Goal: Task Accomplishment & Management: Use online tool/utility

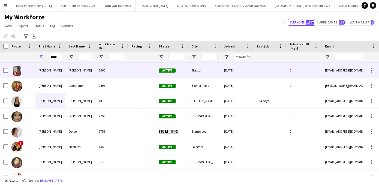
scroll to position [0, 5]
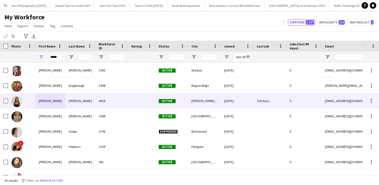
click at [46, 100] on div "[PERSON_NAME]" at bounding box center [50, 100] width 30 height 15
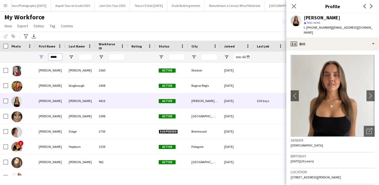
click at [59, 57] on input "*****" at bounding box center [56, 57] width 14 height 7
type input "*"
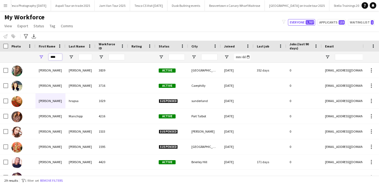
type input "****"
drag, startPoint x: 66, startPoint y: 58, endPoint x: 79, endPoint y: 162, distance: 105.2
click at [79, 162] on div "[PERSON_NAME]" at bounding box center [80, 161] width 30 height 15
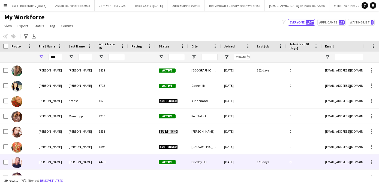
click at [79, 162] on div "[PERSON_NAME]" at bounding box center [80, 161] width 30 height 15
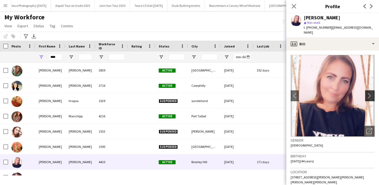
click at [370, 93] on app-icon "chevron-right" at bounding box center [371, 96] width 8 height 6
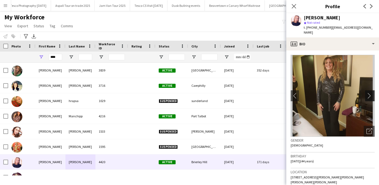
click at [370, 93] on app-icon "chevron-right" at bounding box center [371, 96] width 8 height 6
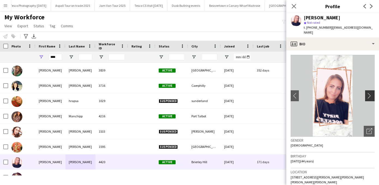
click at [370, 93] on app-icon "chevron-right" at bounding box center [371, 96] width 8 height 6
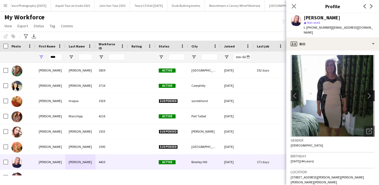
click at [370, 93] on app-icon "chevron-right" at bounding box center [371, 96] width 8 height 6
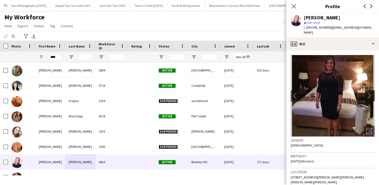
click at [370, 93] on app-icon "chevron-right" at bounding box center [371, 96] width 8 height 6
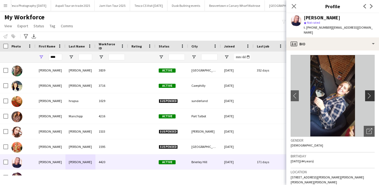
click at [369, 93] on app-icon "chevron-right" at bounding box center [371, 96] width 8 height 6
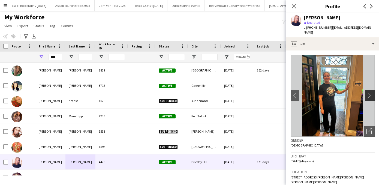
click at [369, 93] on app-icon "chevron-right" at bounding box center [371, 96] width 8 height 6
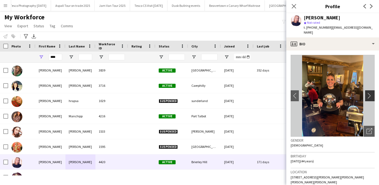
click at [369, 93] on app-icon "chevron-right" at bounding box center [371, 96] width 8 height 6
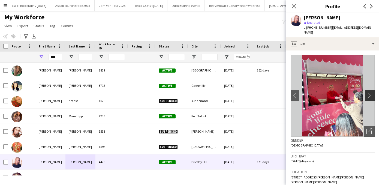
click at [369, 93] on app-icon "chevron-right" at bounding box center [371, 96] width 8 height 6
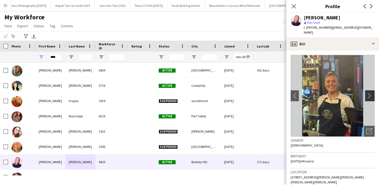
click at [369, 93] on app-icon "chevron-right" at bounding box center [371, 96] width 8 height 6
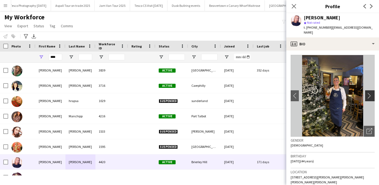
click at [369, 93] on app-icon "chevron-right" at bounding box center [371, 96] width 8 height 6
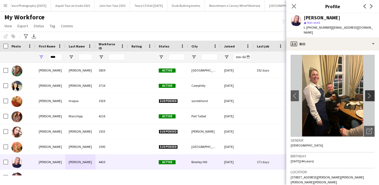
click at [369, 93] on app-icon "chevron-right" at bounding box center [371, 96] width 8 height 6
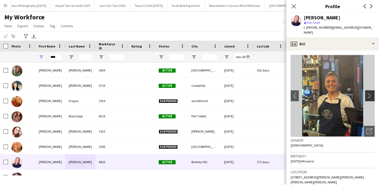
click at [369, 93] on app-icon "chevron-right" at bounding box center [371, 96] width 8 height 6
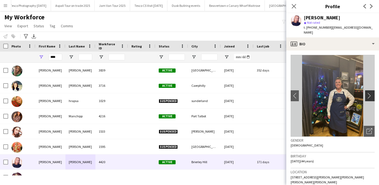
click at [369, 93] on app-icon "chevron-right" at bounding box center [371, 96] width 8 height 6
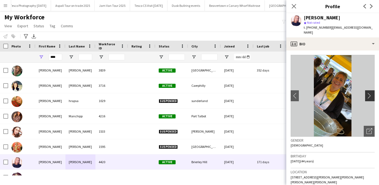
click at [369, 93] on app-icon "chevron-right" at bounding box center [371, 96] width 8 height 6
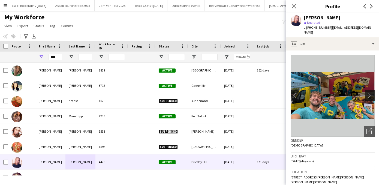
click at [369, 93] on app-icon "chevron-right" at bounding box center [371, 96] width 8 height 6
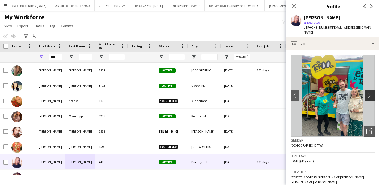
click at [369, 93] on app-icon "chevron-right" at bounding box center [371, 96] width 8 height 6
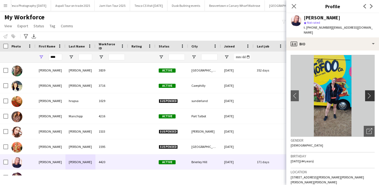
click at [369, 93] on app-icon "chevron-right" at bounding box center [371, 96] width 8 height 6
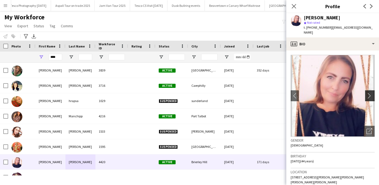
click at [369, 93] on app-icon "chevron-right" at bounding box center [371, 96] width 8 height 6
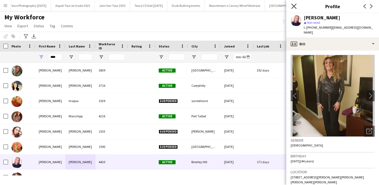
click at [294, 6] on icon at bounding box center [293, 6] width 5 height 5
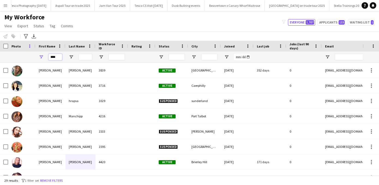
drag, startPoint x: 58, startPoint y: 57, endPoint x: 28, endPoint y: 48, distance: 31.3
click at [28, 48] on div "Workforce Details Photo First Name" at bounding box center [295, 52] width 591 height 22
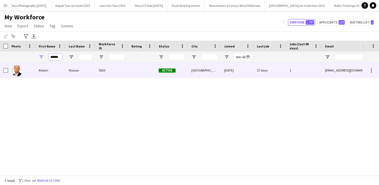
type input "******"
click at [41, 71] on div "Artjom" at bounding box center [50, 70] width 30 height 15
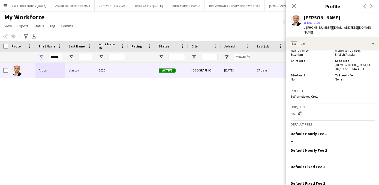
scroll to position [373, 0]
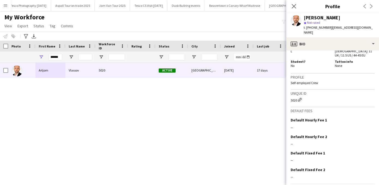
drag, startPoint x: 348, startPoint y: 153, endPoint x: 347, endPoint y: 202, distance: 48.6
click at [347, 185] on html "Menu Boards Boards Boards All jobs Status Workforce Workforce My Workforce Recr…" at bounding box center [189, 92] width 379 height 185
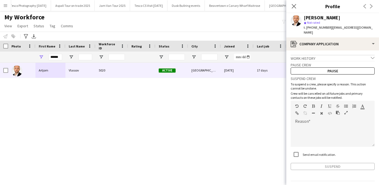
click at [373, 56] on icon "chevron-down" at bounding box center [373, 58] width 4 height 4
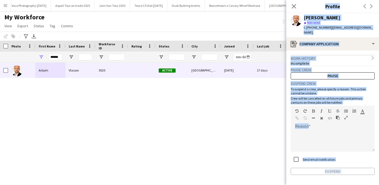
scroll to position [16, 0]
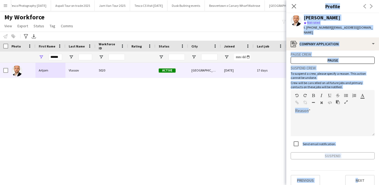
drag, startPoint x: 344, startPoint y: 175, endPoint x: 344, endPoint y: 198, distance: 22.9
click at [344, 185] on html "Menu Boards Boards Boards All jobs Status Workforce Workforce My Workforce Recr…" at bounding box center [189, 92] width 379 height 185
click at [355, 175] on button "Next" at bounding box center [359, 180] width 29 height 11
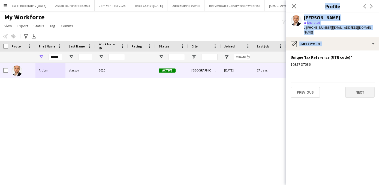
click at [355, 87] on button "Next" at bounding box center [359, 92] width 29 height 11
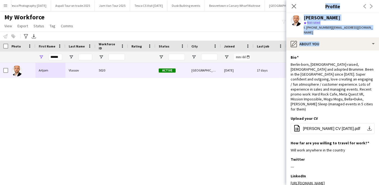
scroll to position [58, 0]
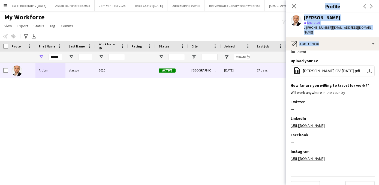
drag, startPoint x: 377, startPoint y: 136, endPoint x: 377, endPoint y: 216, distance: 80.2
click at [377, 185] on html "Menu Boards Boards Boards All jobs Status Workforce Workforce My Workforce Recr…" at bounding box center [189, 92] width 379 height 185
click at [197, 6] on button "Dusk Bullring events Close" at bounding box center [185, 5] width 37 height 11
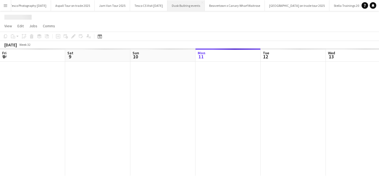
scroll to position [0, 130]
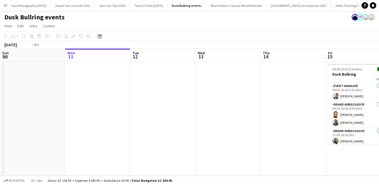
click at [100, 151] on app-calendar-viewport "Fri 8 Sat 9 Sun 10 Mon 11 Tue 12 Wed 13 Thu 14 Fri 15 6/6 1 Job Sat 16 5/6 1 Jo…" at bounding box center [189, 112] width 379 height 127
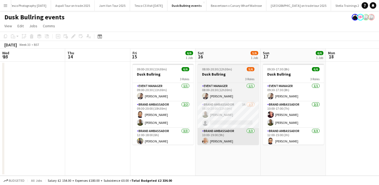
scroll to position [0, 142]
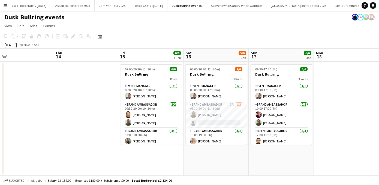
click at [238, 157] on app-date-cell "08:00-20:30 (12h30m) 5/6 Dusk Bullring 3 Roles Event Manager [DATE] 08:00-20:30…" at bounding box center [216, 119] width 65 height 114
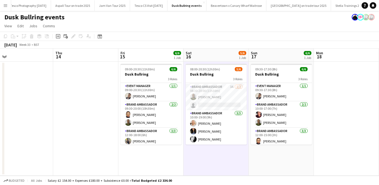
scroll to position [0, 143]
drag, startPoint x: 245, startPoint y: 95, endPoint x: 244, endPoint y: 165, distance: 69.8
click at [244, 166] on app-date-cell "08:00-20:30 (12h30m) 5/6 Dusk Bullring 3 Roles Event Manager [DATE] 08:00-20:30…" at bounding box center [215, 119] width 65 height 114
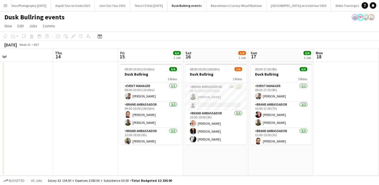
scroll to position [18, 0]
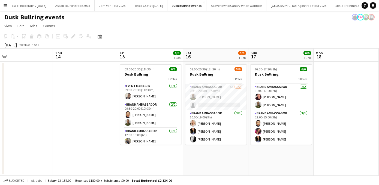
drag, startPoint x: 310, startPoint y: 117, endPoint x: 310, endPoint y: 180, distance: 62.7
click at [310, 181] on app-board "Dusk Bullring events View Day view expanded Day view collapsed Month view Date …" at bounding box center [189, 98] width 379 height 174
drag, startPoint x: 310, startPoint y: 121, endPoint x: 310, endPoint y: 160, distance: 39.3
click at [310, 160] on app-date-cell "09:30-17:30 (8h) 6/6 Dusk Bullring 3 Roles Event Manager [DATE] 09:30-17:30 (8h…" at bounding box center [280, 119] width 65 height 114
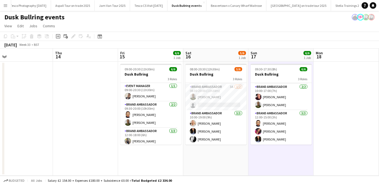
click at [310, 145] on app-date-cell "09:30-17:30 (8h) 6/6 Dusk Bullring 3 Roles Event Manager [DATE] 09:30-17:30 (8h…" at bounding box center [280, 119] width 65 height 114
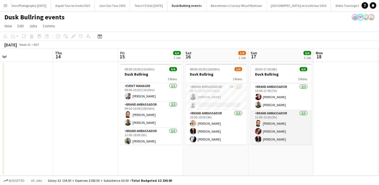
click at [310, 121] on app-card-role "Brand Ambassador [DATE] 12:00-15:00 (3h) [PERSON_NAME] [PERSON_NAME] [PERSON_NA…" at bounding box center [281, 127] width 61 height 34
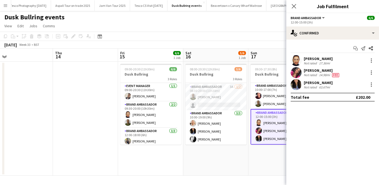
scroll to position [19, 0]
click at [294, 5] on icon "Close pop-in" at bounding box center [293, 6] width 5 height 5
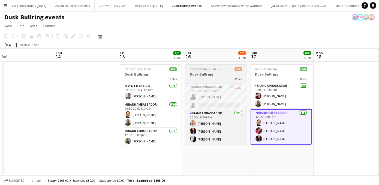
scroll to position [0, 0]
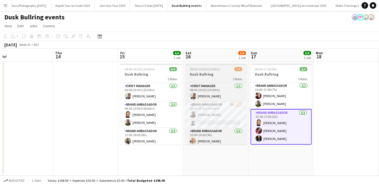
drag, startPoint x: 244, startPoint y: 117, endPoint x: 244, endPoint y: 72, distance: 44.7
click at [244, 72] on app-job-card "08:00-20:30 (12h30m) 5/6 Dusk Bullring 3 Roles Event Manager [DATE] 08:00-20:30…" at bounding box center [215, 104] width 61 height 81
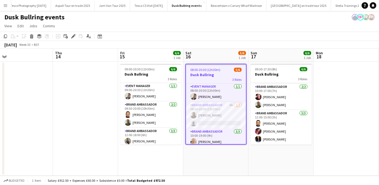
click at [226, 157] on app-date-cell "08:00-20:30 (12h30m) 5/6 Dusk Bullring 3 Roles Event Manager [DATE] 08:00-20:30…" at bounding box center [215, 119] width 65 height 114
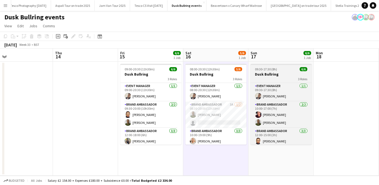
scroll to position [0, 0]
drag, startPoint x: 310, startPoint y: 104, endPoint x: 310, endPoint y: 74, distance: 30.6
click at [310, 74] on app-job-card "09:30-17:30 (8h) 6/6 Dusk Bullring 3 Roles Event Manager [DATE] 09:30-17:30 (8h…" at bounding box center [281, 104] width 61 height 81
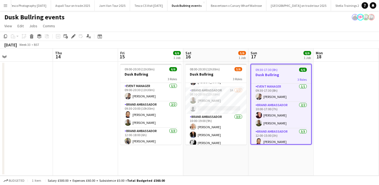
scroll to position [18, 0]
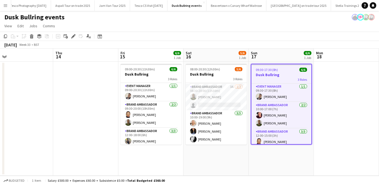
drag, startPoint x: 244, startPoint y: 94, endPoint x: 245, endPoint y: 157, distance: 62.2
click at [245, 157] on app-date-cell "08:00-20:30 (12h30m) 5/6 Dusk Bullring 3 Roles Event Manager [DATE] 08:00-20:30…" at bounding box center [216, 119] width 65 height 114
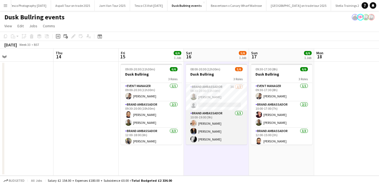
click at [205, 139] on app-card-role "Brand Ambassador [DATE] 10:00-19:00 (9h) [PERSON_NAME] [PERSON_NAME] [PERSON_NA…" at bounding box center [216, 127] width 61 height 34
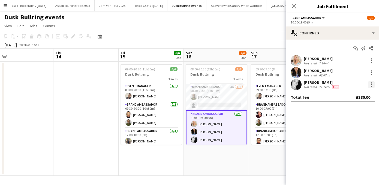
click at [373, 83] on div at bounding box center [371, 84] width 7 height 7
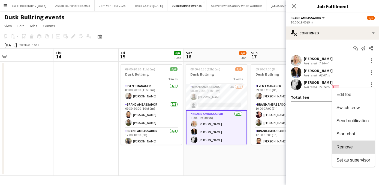
click at [348, 148] on span "Remove" at bounding box center [345, 147] width 16 height 5
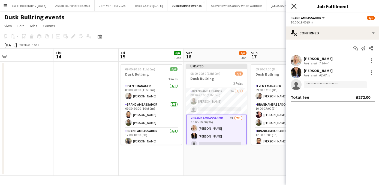
click at [294, 7] on icon at bounding box center [293, 6] width 5 height 5
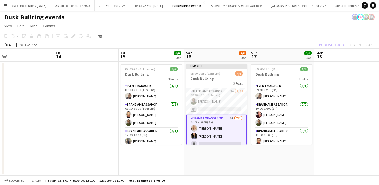
click at [275, 18] on div "Dusk Bullring events" at bounding box center [189, 16] width 379 height 10
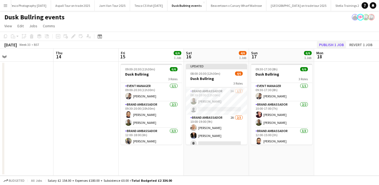
click at [331, 43] on button "Publish 1 job" at bounding box center [331, 44] width 29 height 7
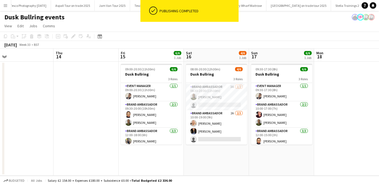
click at [90, 124] on app-date-cell at bounding box center [85, 119] width 65 height 114
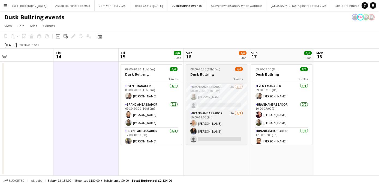
scroll to position [0, 0]
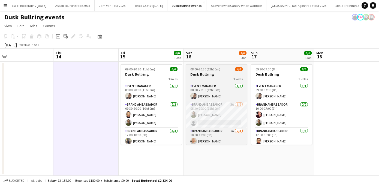
drag, startPoint x: 245, startPoint y: 119, endPoint x: 245, endPoint y: 74, distance: 45.3
click at [245, 74] on app-job-card "08:00-20:30 (12h30m) 4/6 Dusk Bullring 3 Roles Event Manager [DATE] 08:00-20:30…" at bounding box center [216, 104] width 61 height 81
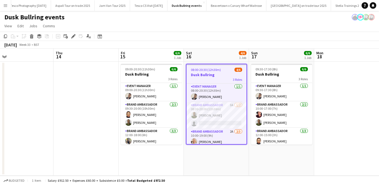
click at [261, 159] on app-date-cell "09:30-17:30 (8h) 6/6 Dusk Bullring 3 Roles Event Manager [DATE] 09:30-17:30 (8h…" at bounding box center [281, 119] width 65 height 114
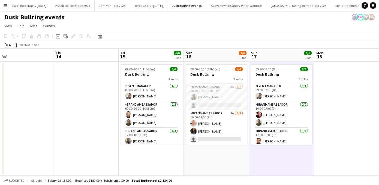
scroll to position [18, 0]
drag, startPoint x: 245, startPoint y: 116, endPoint x: 245, endPoint y: 159, distance: 43.1
click at [245, 159] on app-date-cell "08:00-20:30 (12h30m) 4/6 Dusk Bullring 3 Roles Event Manager [DATE] 08:00-20:30…" at bounding box center [216, 119] width 65 height 114
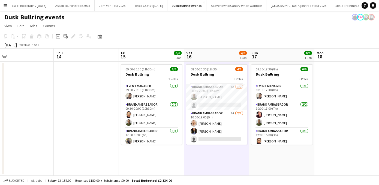
click at [96, 103] on app-date-cell at bounding box center [86, 119] width 65 height 114
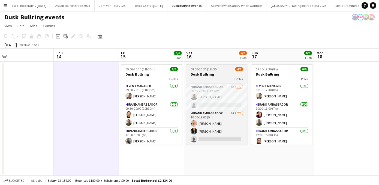
scroll to position [1, 0]
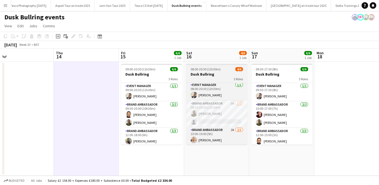
drag, startPoint x: 245, startPoint y: 123, endPoint x: 245, endPoint y: 78, distance: 45.3
click at [245, 78] on app-job-card "08:00-20:30 (12h30m) 4/6 Dusk Bullring 3 Roles Event Manager [DATE] 08:00-20:30…" at bounding box center [216, 104] width 61 height 81
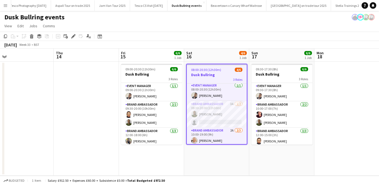
scroll to position [0, 0]
click at [208, 164] on app-date-cell "08:00-20:30 (12h30m) 4/6 Dusk Bullring 3 Roles Event Manager [DATE] 08:00-20:30…" at bounding box center [216, 119] width 65 height 114
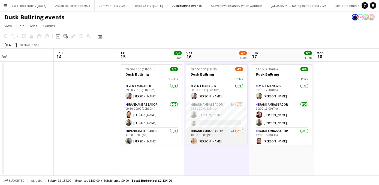
click at [206, 141] on app-card-role "Brand Ambassador 2A [DATE] 10:00-19:00 (9h) [PERSON_NAME] [PERSON_NAME] single-…" at bounding box center [216, 145] width 61 height 34
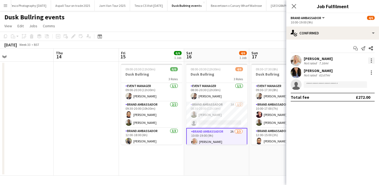
click at [370, 59] on div at bounding box center [371, 60] width 7 height 7
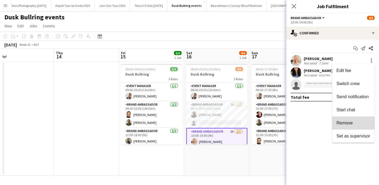
click at [347, 124] on span "Remove" at bounding box center [345, 123] width 16 height 5
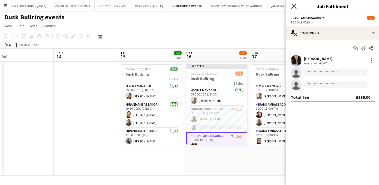
click at [292, 5] on icon "Close pop-in" at bounding box center [293, 6] width 5 height 5
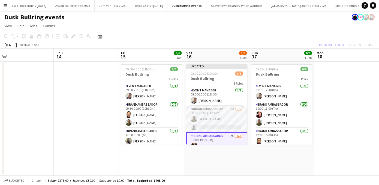
click at [201, 127] on app-card-role "Brand Ambassador 3A [DATE] 08:30-20:00 (11h30m) [PERSON_NAME] single-neutral-ac…" at bounding box center [216, 119] width 61 height 26
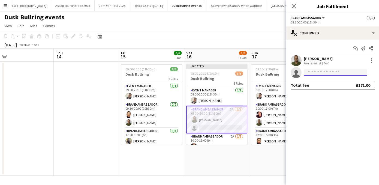
click at [309, 71] on input at bounding box center [335, 72] width 63 height 7
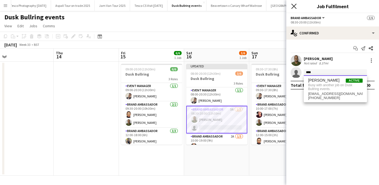
type input "****"
click at [294, 5] on icon "Close pop-in" at bounding box center [293, 6] width 5 height 5
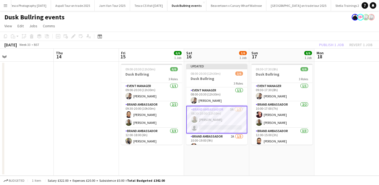
click at [296, 23] on app-page-menu "View Day view expanded Day view collapsed Month view Date picker Jump to [DATE]…" at bounding box center [189, 26] width 379 height 10
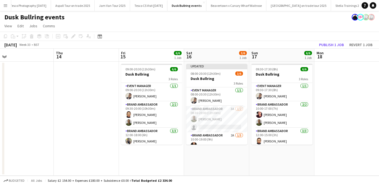
click at [333, 43] on button "Publish 1 job" at bounding box center [331, 44] width 29 height 7
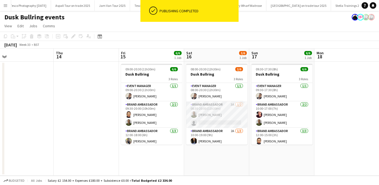
click at [205, 120] on app-card-role "Brand Ambassador 3A [DATE] 08:30-20:00 (11h30m) [PERSON_NAME] single-neutral-ac…" at bounding box center [216, 114] width 61 height 26
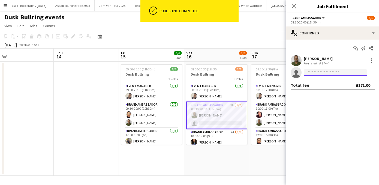
click at [309, 72] on input at bounding box center [335, 72] width 63 height 7
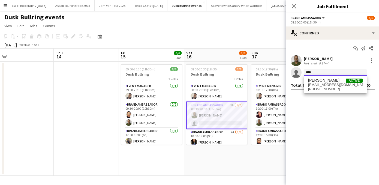
type input "****"
drag, startPoint x: 315, startPoint y: 76, endPoint x: 322, endPoint y: 82, distance: 9.5
click at [322, 82] on span "[PERSON_NAME]" at bounding box center [323, 80] width 31 height 5
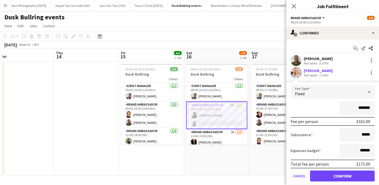
click at [333, 175] on button "Confirm" at bounding box center [342, 175] width 65 height 11
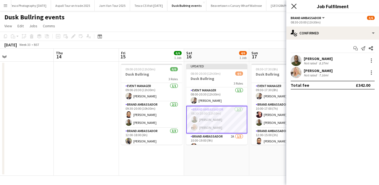
click at [293, 5] on icon at bounding box center [293, 6] width 5 height 5
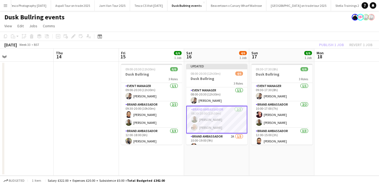
click at [293, 22] on app-page-menu "View Day view expanded Day view collapsed Month view Date picker Jump to [DATE]…" at bounding box center [189, 26] width 379 height 10
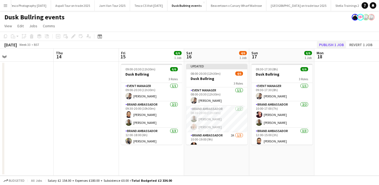
click at [331, 42] on button "Publish 1 job" at bounding box center [331, 44] width 29 height 7
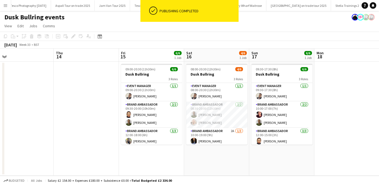
scroll to position [18, 0]
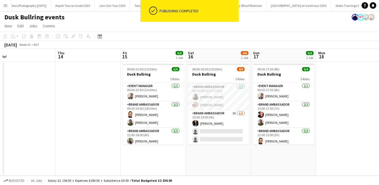
drag, startPoint x: 245, startPoint y: 105, endPoint x: 247, endPoint y: 168, distance: 62.8
click at [247, 168] on app-calendar-viewport "Mon 11 Tue 12 Wed 13 Thu 14 Fri 15 6/6 1 Job Sat 16 4/6 1 Job Sun 17 6/6 1 Job …" at bounding box center [189, 112] width 379 height 127
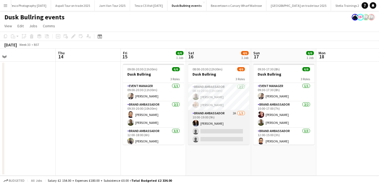
click at [206, 131] on app-card-role "Brand Ambassador 2A [DATE] 10:00-19:00 (9h) [PERSON_NAME] single-neutral-action…" at bounding box center [218, 127] width 61 height 34
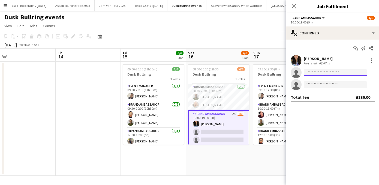
click at [316, 73] on input at bounding box center [335, 72] width 63 height 7
type input "*"
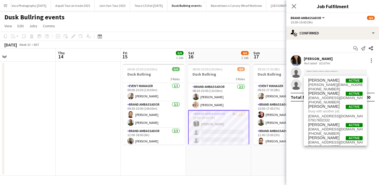
click at [268, 161] on app-date-cell "09:30-17:30 (8h) 6/6 Dusk Bullring 3 Roles Event Manager [DATE] 09:30-17:30 (8h…" at bounding box center [283, 119] width 65 height 114
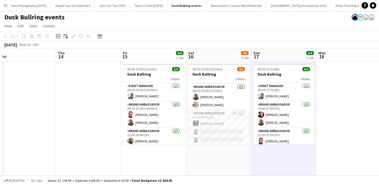
click at [226, 158] on app-date-cell "08:00-20:30 (12h30m) 4/6 Dusk Bullring 3 Roles Event Manager [DATE] 08:00-20:30…" at bounding box center [218, 119] width 65 height 114
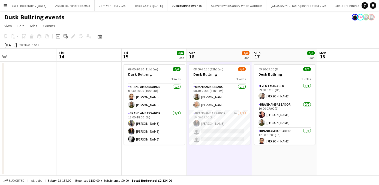
scroll to position [0, 139]
drag, startPoint x: 182, startPoint y: 110, endPoint x: 184, endPoint y: 163, distance: 53.2
click at [184, 163] on app-date-cell "09:00-20:30 (11h30m) 6/6 Dusk Bullring 3 Roles Event Manager [DATE] 09:00-20:30…" at bounding box center [154, 119] width 65 height 114
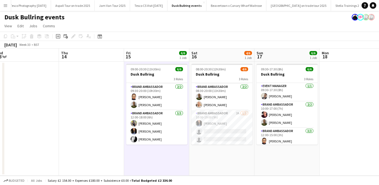
scroll to position [0, 136]
drag, startPoint x: 249, startPoint y: 102, endPoint x: 251, endPoint y: 159, distance: 56.8
click at [251, 160] on app-calendar-viewport "Mon 11 Tue 12 Wed 13 Thu 14 Fri 15 6/6 1 Job Sat 16 4/6 1 Job Sun 17 6/6 1 Job …" at bounding box center [189, 112] width 379 height 127
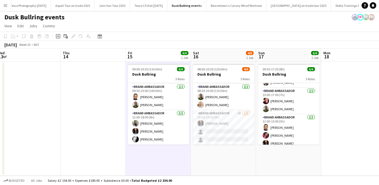
scroll to position [18, 0]
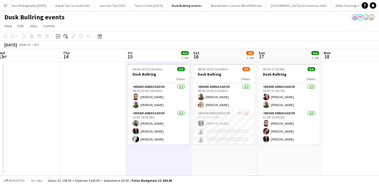
drag, startPoint x: 316, startPoint y: 116, endPoint x: 318, endPoint y: 154, distance: 38.0
click at [318, 154] on app-calendar-viewport "Mon 11 Tue 12 Wed 13 Thu 14 Fri 15 6/6 1 Job Sat 16 4/6 1 Job Sun 17 6/6 1 Job …" at bounding box center [189, 112] width 379 height 127
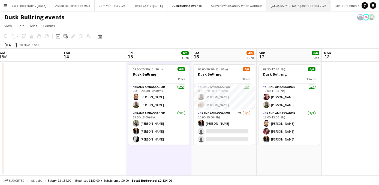
click at [300, 5] on button "[GEOGRAPHIC_DATA] on trade tour 2025 Close" at bounding box center [299, 5] width 65 height 11
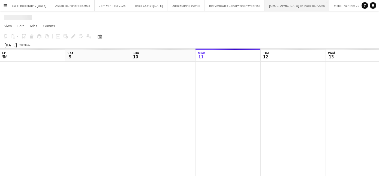
scroll to position [0, 130]
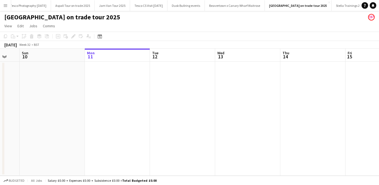
drag, startPoint x: 74, startPoint y: 106, endPoint x: 331, endPoint y: 107, distance: 257.2
click at [330, 107] on app-calendar-viewport "Fri 8 Sat 9 Sun 10 Mon 11 Tue 12 Wed 13 Thu 14 Fri 15 Sat 16 Sun 17 Mon 18" at bounding box center [189, 112] width 379 height 127
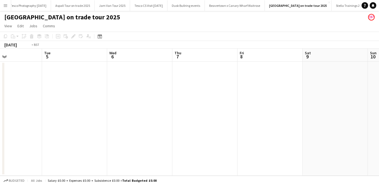
drag, startPoint x: 86, startPoint y: 125, endPoint x: 337, endPoint y: 121, distance: 251.8
click at [336, 121] on app-calendar-viewport "Sun 3 Mon 4 Tue 5 Wed 6 Thu 7 Fri 8 Sat 9 Sun 10 Mon 11 Tue 12 Wed 13" at bounding box center [189, 112] width 379 height 127
drag, startPoint x: 184, startPoint y: 114, endPoint x: 393, endPoint y: 114, distance: 208.4
click at [379, 114] on html "Menu Boards Boards Boards All jobs Status Workforce Workforce My Workforce Recr…" at bounding box center [189, 92] width 379 height 185
drag, startPoint x: 143, startPoint y: 129, endPoint x: 363, endPoint y: 122, distance: 220.0
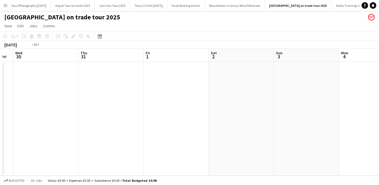
click at [363, 123] on app-calendar-viewport "Mon 28 Tue 29 Wed 30 Thu 31 Fri 1 Sat 2 Sun 3 Mon 4 Tue 5 Wed 6 Thu 7" at bounding box center [189, 112] width 379 height 127
click at [166, 74] on app-date-cell at bounding box center [176, 119] width 65 height 114
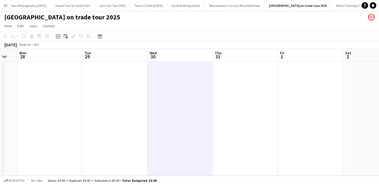
drag, startPoint x: 80, startPoint y: 91, endPoint x: 312, endPoint y: 92, distance: 231.6
click at [320, 92] on app-calendar-viewport "Sat 26 Sun 27 Mon 28 Tue 29 Wed 30 Thu 31 Fri 1 Sat 2 Sun 3 Mon 4 Tue 5" at bounding box center [189, 112] width 379 height 127
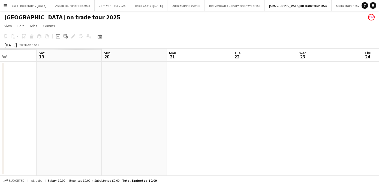
drag, startPoint x: 113, startPoint y: 114, endPoint x: 393, endPoint y: 109, distance: 279.4
click at [379, 109] on html "Menu Boards Boards Boards All jobs Status Workforce Workforce My Workforce Recr…" at bounding box center [189, 92] width 379 height 185
drag, startPoint x: 205, startPoint y: 113, endPoint x: 287, endPoint y: 113, distance: 82.7
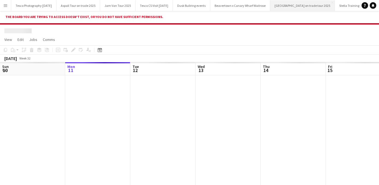
click at [300, 7] on button "[GEOGRAPHIC_DATA] on trade tour 2025 Close" at bounding box center [302, 5] width 65 height 11
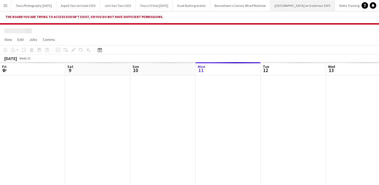
scroll to position [0, 130]
drag, startPoint x: 98, startPoint y: 111, endPoint x: 334, endPoint y: 109, distance: 236.0
click at [333, 109] on app-calendar-viewport "Wed 6 Thu 7 Fri 8 Sat 9 Sun 10 Mon 11 Tue 12 Wed 13 Thu 14 Fri 15 Sat 16" at bounding box center [189, 125] width 379 height 127
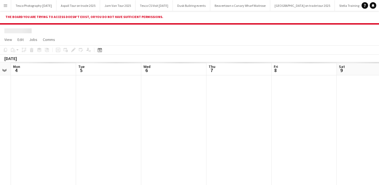
drag, startPoint x: 98, startPoint y: 145, endPoint x: 314, endPoint y: 125, distance: 216.6
click at [314, 126] on app-calendar-viewport "Sat 2 Sun 3 Mon 4 Tue 5 Wed 6 Thu 7 Fri 8 Sat 9 Sun 10 Mon 11 Tue 12" at bounding box center [189, 125] width 379 height 127
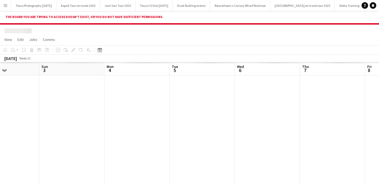
drag, startPoint x: 150, startPoint y: 123, endPoint x: 287, endPoint y: 113, distance: 137.0
click at [287, 113] on app-calendar-viewport "Thu 31 Fri 1 Sat 2 Sun 3 Mon 4 Tue 5 Wed 6 Thu 7 Fri 8 Sat 9 Sun 10" at bounding box center [189, 125] width 379 height 127
click at [7, 5] on app-icon "Menu" at bounding box center [5, 5] width 4 height 4
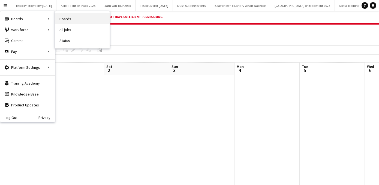
click at [76, 19] on link "Boards" at bounding box center [82, 18] width 55 height 11
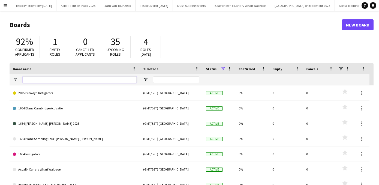
click at [34, 80] on input "Board name Filter Input" at bounding box center [80, 79] width 114 height 7
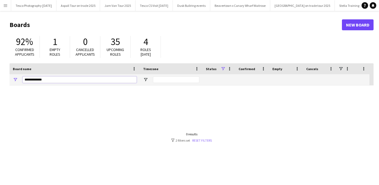
type input "**********"
click at [206, 140] on link "Reset filters" at bounding box center [202, 140] width 20 height 4
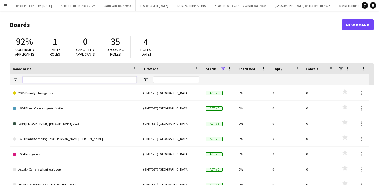
click at [27, 80] on input "Board name Filter Input" at bounding box center [80, 79] width 114 height 7
paste input "**********"
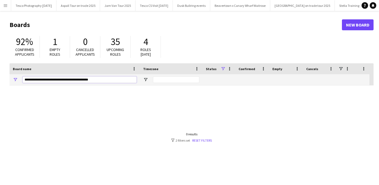
type input "**********"
click at [205, 139] on link "Reset filters" at bounding box center [202, 140] width 20 height 4
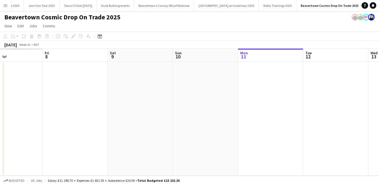
drag, startPoint x: 74, startPoint y: 125, endPoint x: 377, endPoint y: 100, distance: 304.6
click at [377, 100] on app-calendar-viewport "Wed 6 Thu 7 Fri 8 Sat 9 Sun 10 Mon 11 Tue 12 Wed 13 Thu 14 Fri 15 Sat 16" at bounding box center [189, 112] width 379 height 127
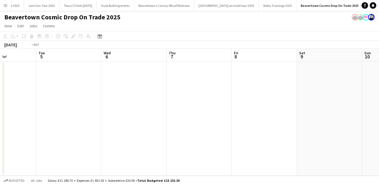
drag, startPoint x: 133, startPoint y: 113, endPoint x: 286, endPoint y: 120, distance: 153.7
click at [343, 110] on app-calendar-viewport "Sun 3 Mon 4 Tue 5 Wed 6 Thu 7 Fri 8 Sat 9 Sun 10 Mon 11 Tue 12 Wed 13" at bounding box center [189, 112] width 379 height 127
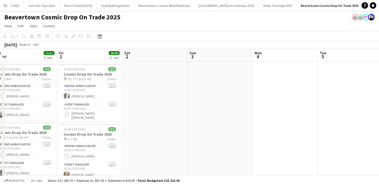
drag, startPoint x: 156, startPoint y: 121, endPoint x: 287, endPoint y: 113, distance: 131.2
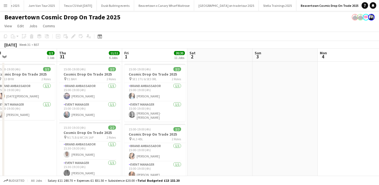
scroll to position [0, 123]
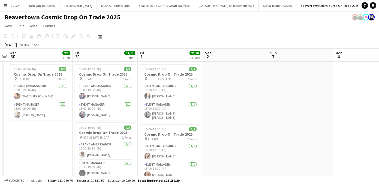
drag, startPoint x: 190, startPoint y: 101, endPoint x: 271, endPoint y: 101, distance: 80.7
click at [4, 6] on app-icon "Menu" at bounding box center [5, 5] width 4 height 4
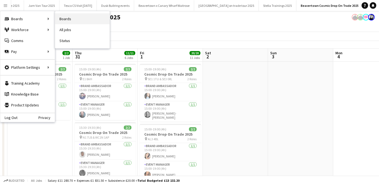
click at [72, 19] on link "Boards" at bounding box center [82, 18] width 55 height 11
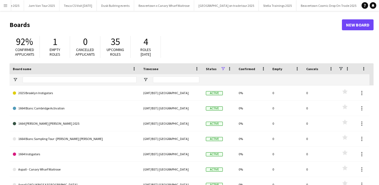
scroll to position [0, 75]
click at [127, 5] on button "Dusk Bullring events Close" at bounding box center [116, 5] width 37 height 11
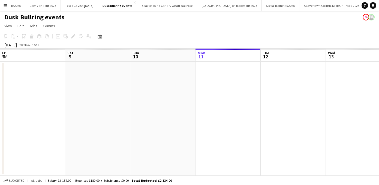
scroll to position [0, 130]
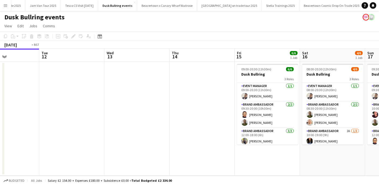
drag, startPoint x: 273, startPoint y: 152, endPoint x: 202, endPoint y: 152, distance: 70.9
click at [202, 152] on app-calendar-viewport "Fri 8 Sat 9 Sun 10 Mon 11 Tue 12 Wed 13 Thu 14 Fri 15 6/6 1 Job Sat 16 4/6 1 Jo…" at bounding box center [189, 112] width 379 height 127
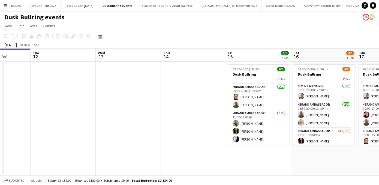
scroll to position [0, 165]
drag, startPoint x: 288, startPoint y: 120, endPoint x: 288, endPoint y: 152, distance: 32.5
click at [288, 152] on app-date-cell "09:00-20:30 (11h30m) 6/6 Dusk Bullring 3 Roles Event Manager [DATE] 09:00-20:30…" at bounding box center [258, 119] width 65 height 114
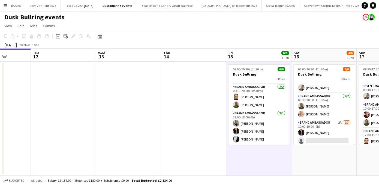
scroll to position [18, 0]
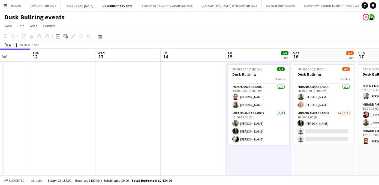
drag, startPoint x: 352, startPoint y: 116, endPoint x: 351, endPoint y: 152, distance: 36.0
click at [351, 153] on app-date-cell "08:00-20:30 (12h30m) 4/6 Dusk Bullring 3 Roles Event Manager [DATE] 08:00-20:30…" at bounding box center [323, 119] width 65 height 114
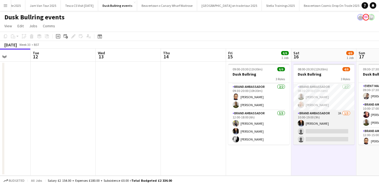
click at [309, 130] on app-card-role "Brand Ambassador 2A [DATE] 10:00-19:00 (9h) [PERSON_NAME] single-neutral-action…" at bounding box center [324, 127] width 61 height 34
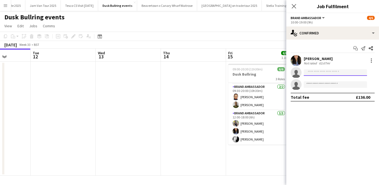
click at [311, 72] on input at bounding box center [335, 72] width 63 height 7
type input "*"
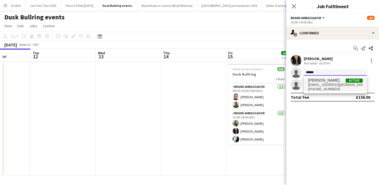
type input "******"
click at [316, 87] on span "+447306352819" at bounding box center [335, 89] width 55 height 4
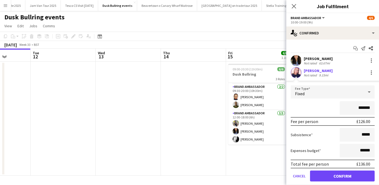
click at [325, 176] on button "Confirm" at bounding box center [342, 175] width 65 height 11
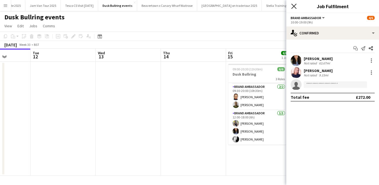
click at [294, 5] on icon "Close pop-in" at bounding box center [293, 6] width 5 height 5
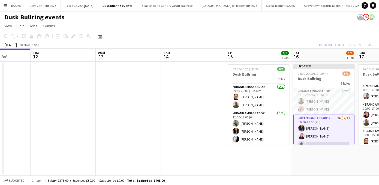
click at [284, 19] on div "Dusk Bullring events" at bounding box center [189, 16] width 379 height 10
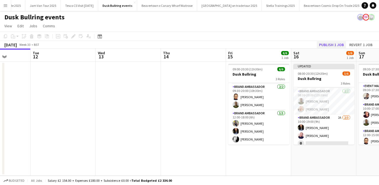
click at [330, 44] on button "Publish 1 job" at bounding box center [331, 44] width 29 height 7
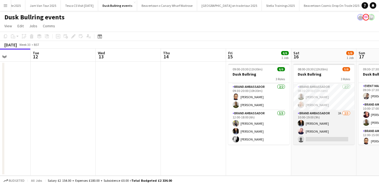
click at [310, 138] on app-card-role "Brand Ambassador 2A 2/3 10:00-19:00 (9h) Christine Mak Sara Zurakowski single-n…" at bounding box center [324, 127] width 61 height 34
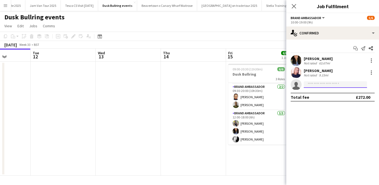
click at [311, 86] on input at bounding box center [335, 84] width 63 height 7
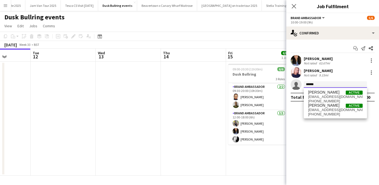
type input "******"
click at [319, 97] on span "[EMAIL_ADDRESS][DOMAIN_NAME]" at bounding box center [335, 97] width 55 height 4
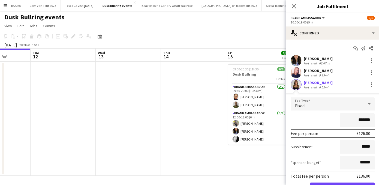
click at [326, 183] on button "Confirm" at bounding box center [342, 187] width 65 height 11
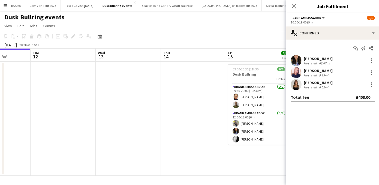
drag, startPoint x: 336, startPoint y: 126, endPoint x: 332, endPoint y: 215, distance: 88.7
click at [332, 185] on html "Menu Boards Boards Boards All jobs Status Workforce Workforce My Workforce Recr…" at bounding box center [189, 92] width 379 height 185
click at [294, 6] on icon at bounding box center [293, 6] width 5 height 5
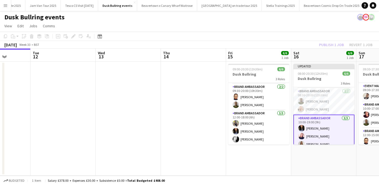
click at [293, 20] on div "Dusk Bullring events" at bounding box center [189, 16] width 379 height 10
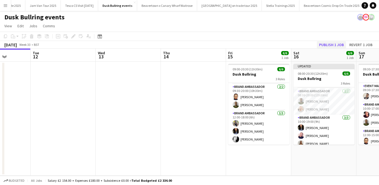
click at [333, 45] on button "Publish 1 job" at bounding box center [331, 44] width 29 height 7
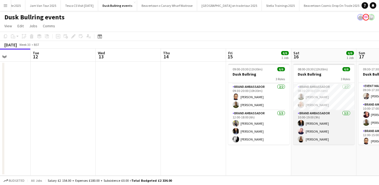
click at [311, 130] on app-card-role "Brand Ambassador 3/3 10:00-19:00 (9h) Christine Mak Sara Zurakowski CHLOE BUTLER" at bounding box center [324, 127] width 61 height 34
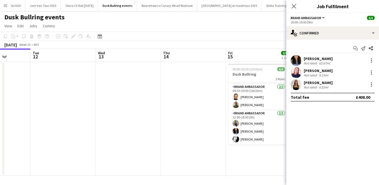
click at [325, 71] on div "[PERSON_NAME]" at bounding box center [318, 70] width 29 height 5
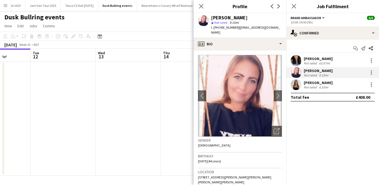
click at [317, 82] on div "[PERSON_NAME]" at bounding box center [318, 82] width 29 height 5
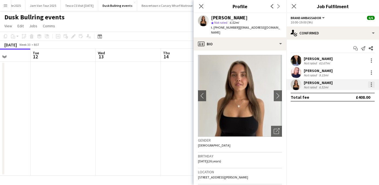
click at [371, 83] on div at bounding box center [371, 82] width 1 height 1
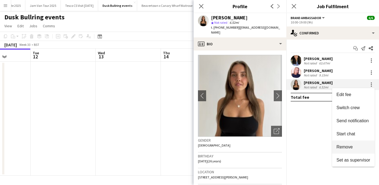
click at [352, 145] on span "Remove" at bounding box center [345, 147] width 16 height 5
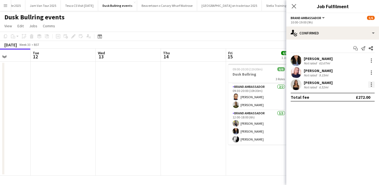
click at [371, 82] on div at bounding box center [371, 84] width 7 height 7
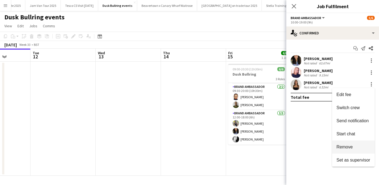
click at [346, 146] on span "Remove" at bounding box center [345, 147] width 16 height 5
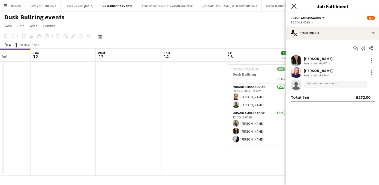
click at [294, 4] on icon "Close pop-in" at bounding box center [293, 6] width 5 height 5
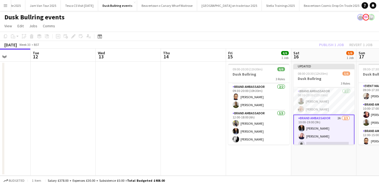
click at [275, 22] on app-page-menu "View Day view expanded Day view collapsed Month view Date picker Jump to [DATE]…" at bounding box center [189, 26] width 379 height 10
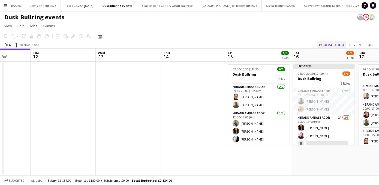
click at [334, 43] on button "Publish 1 job" at bounding box center [331, 44] width 29 height 7
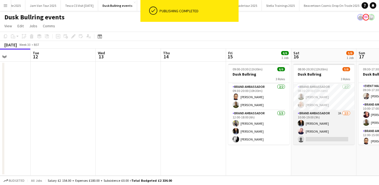
click at [309, 139] on app-card-role "Brand Ambassador 2A 2/3 10:00-19:00 (9h) Christine Mak Sara Zurakowski single-n…" at bounding box center [324, 127] width 61 height 34
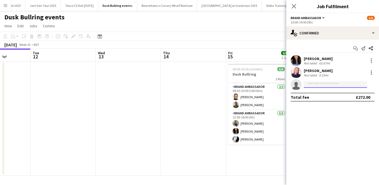
click at [314, 83] on input at bounding box center [335, 84] width 63 height 7
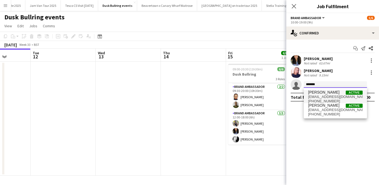
type input "*******"
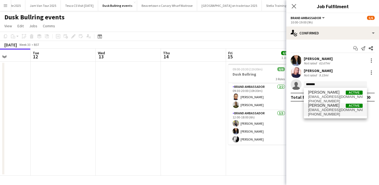
drag, startPoint x: 323, startPoint y: 94, endPoint x: 333, endPoint y: 112, distance: 20.6
click at [333, 112] on span "+447711917118" at bounding box center [335, 114] width 55 height 4
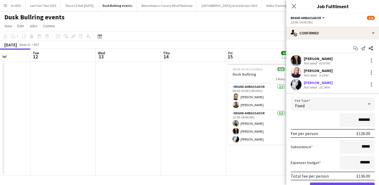
click at [365, 119] on input "*******" at bounding box center [357, 120] width 35 height 14
type input "**"
type input "******"
click at [336, 182] on button "Confirm" at bounding box center [342, 187] width 65 height 11
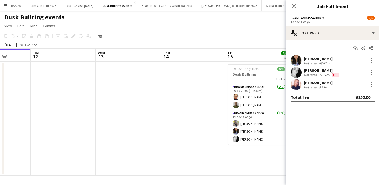
click at [315, 70] on div "[PERSON_NAME]" at bounding box center [322, 70] width 37 height 5
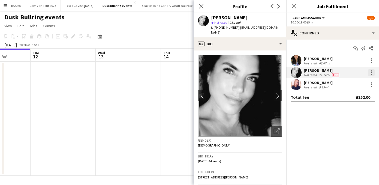
click at [370, 71] on div at bounding box center [371, 72] width 7 height 7
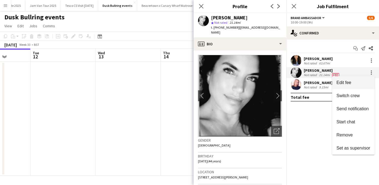
click at [349, 82] on span "Edit fee" at bounding box center [344, 82] width 15 height 5
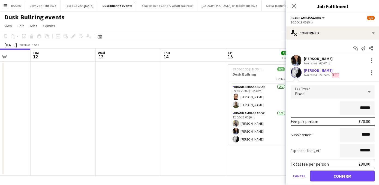
click at [332, 174] on button "Confirm" at bounding box center [342, 175] width 65 height 11
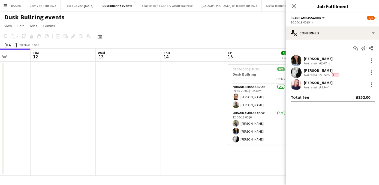
click at [291, 6] on app-icon "Close pop-in" at bounding box center [294, 6] width 7 height 7
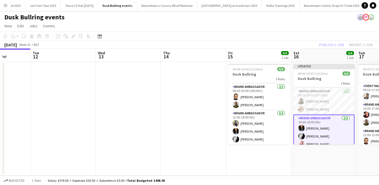
click at [302, 21] on div "Dusk Bullring events" at bounding box center [189, 16] width 379 height 10
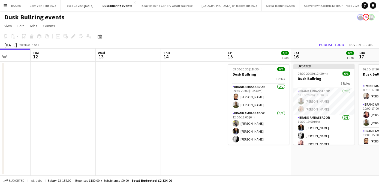
click at [331, 43] on button "Publish 1 job" at bounding box center [331, 44] width 29 height 7
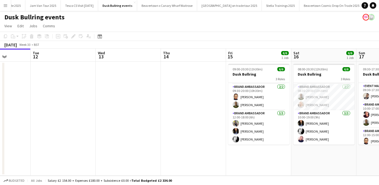
click at [5, 3] on app-icon "Menu" at bounding box center [5, 5] width 4 height 4
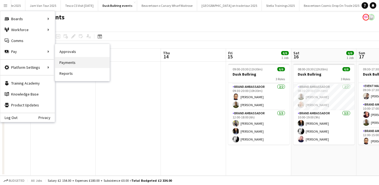
click at [76, 63] on link "Payments" at bounding box center [82, 62] width 55 height 11
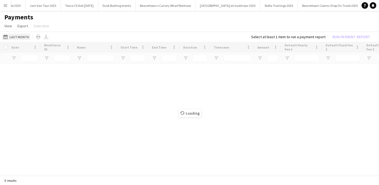
click at [5, 37] on app-icon "Last Month" at bounding box center [6, 37] width 6 height 4
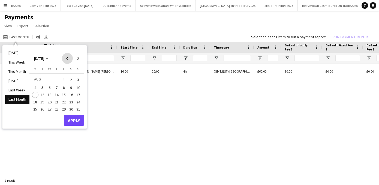
click at [65, 58] on span "Previous month" at bounding box center [67, 58] width 11 height 11
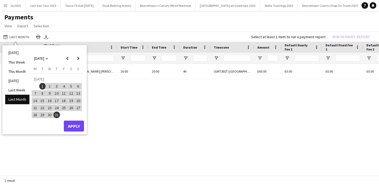
click at [57, 116] on span "31" at bounding box center [56, 115] width 7 height 7
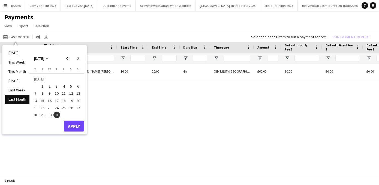
click at [75, 126] on button "Apply" at bounding box center [74, 126] width 20 height 11
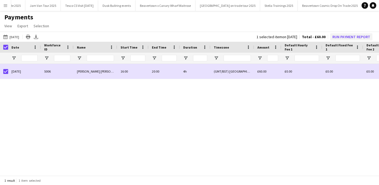
click at [356, 36] on button "Run Payment Report" at bounding box center [351, 36] width 42 height 7
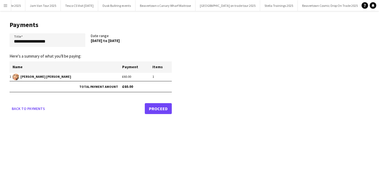
click at [158, 107] on link "Proceed" at bounding box center [158, 108] width 27 height 11
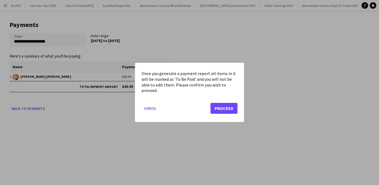
click at [229, 106] on button "Proceed" at bounding box center [224, 108] width 27 height 11
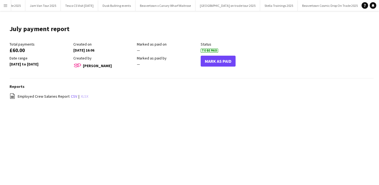
click at [83, 95] on link "xlsx" at bounding box center [85, 96] width 8 height 5
click at [219, 63] on button "Mark As Paid" at bounding box center [218, 61] width 35 height 11
